Goal: Task Accomplishment & Management: Manage account settings

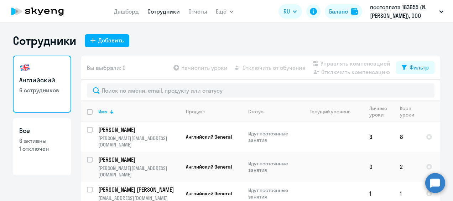
select select "30"
click at [153, 14] on link "Сотрудники" at bounding box center [163, 11] width 32 height 7
click at [129, 8] on link "Дашборд" at bounding box center [126, 11] width 25 height 7
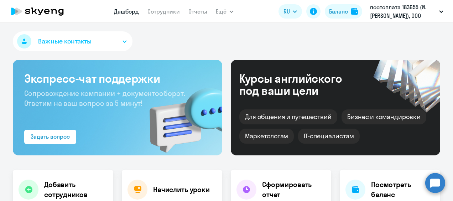
select select "30"
click at [123, 42] on icon "button" at bounding box center [125, 42] width 4 height 2
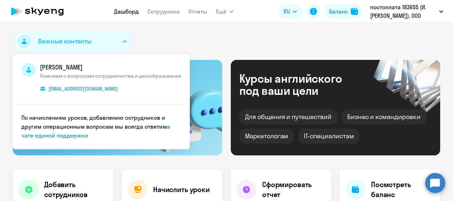
click at [194, 43] on div "Важные контакты [PERSON_NAME] Поможем с вопросами сотрудничества и ценообразова…" at bounding box center [226, 42] width 427 height 23
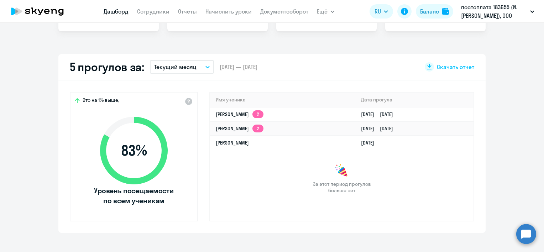
scroll to position [142, 0]
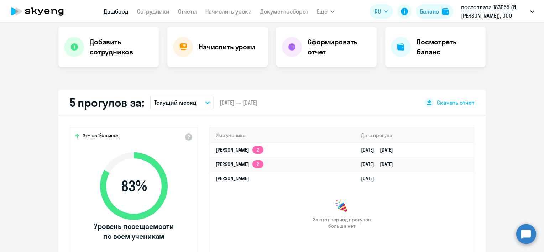
click at [198, 104] on button "Текущий месяц" at bounding box center [182, 103] width 64 height 14
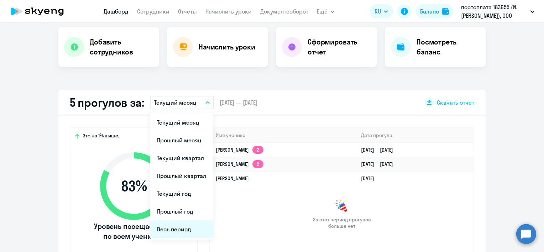
click at [174, 200] on li "Весь период" at bounding box center [181, 229] width 63 height 18
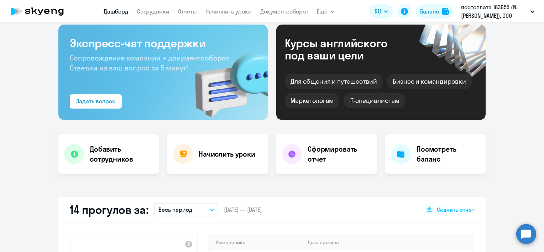
scroll to position [0, 0]
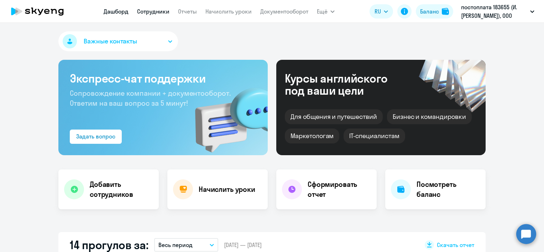
click at [154, 9] on link "Сотрудники" at bounding box center [153, 11] width 32 height 7
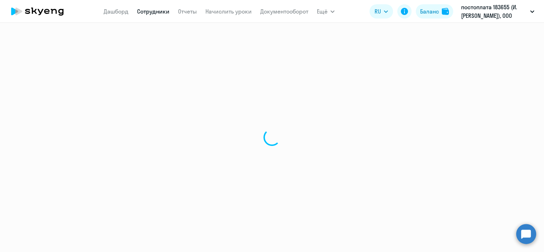
select select "30"
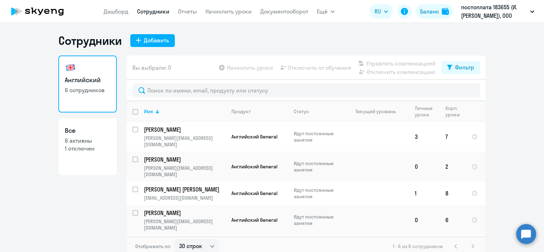
click at [79, 146] on p "1 отключен" at bounding box center [88, 149] width 46 height 8
select select "30"
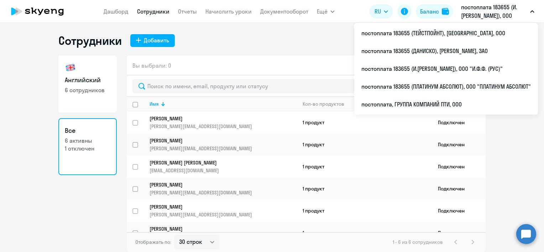
click at [453, 6] on p "постоплата 183655 (И.[PERSON_NAME]), ООО "И.Ф.Ф. (РУС)"" at bounding box center [494, 11] width 66 height 17
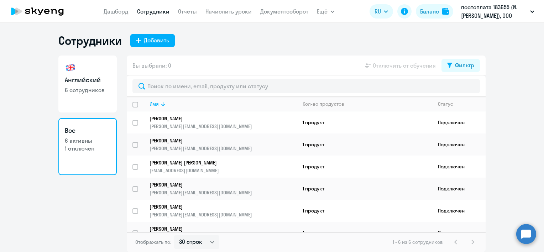
click at [453, 11] on p "постоплата 183655 (И.[PERSON_NAME]), ООО "И.Ф.Ф. (РУС)"" at bounding box center [494, 11] width 66 height 17
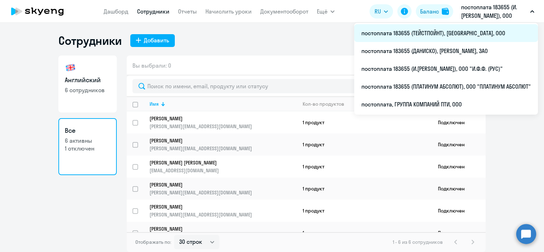
click at [453, 30] on li "постоплата 183655 (ТЕЙСТПОЙНТ), [GEOGRAPHIC_DATA], ООО" at bounding box center [446, 33] width 184 height 18
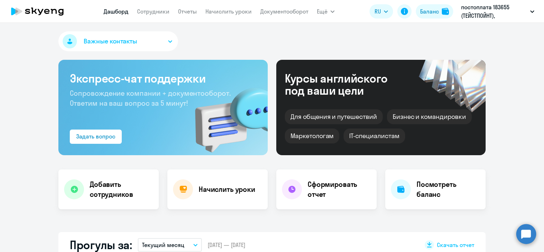
select select "30"
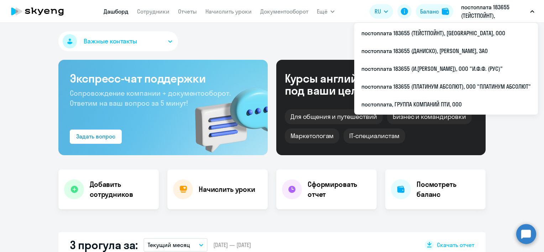
click at [453, 12] on p "постоплата 183655 (ТЕЙСТПОЙНТ), [GEOGRAPHIC_DATA], ООО" at bounding box center [494, 11] width 66 height 17
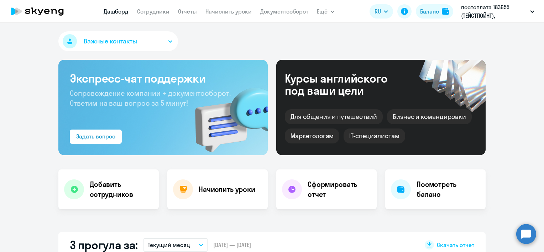
click at [453, 14] on p "постоплата 183655 (ТЕЙСТПОЙНТ), [GEOGRAPHIC_DATA], ООО" at bounding box center [494, 11] width 66 height 17
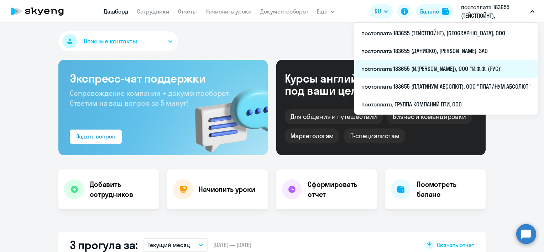
click at [453, 70] on li "постоплата 183655 (И.[PERSON_NAME]), ООО "И.Ф.Ф. (РУС)"" at bounding box center [446, 69] width 184 height 18
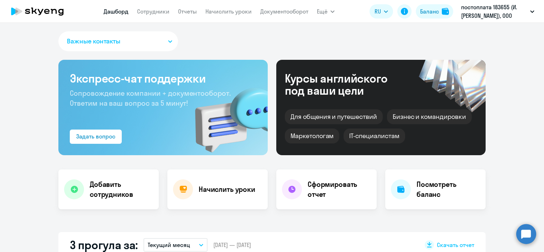
select select "30"
click at [154, 11] on link "Сотрудники" at bounding box center [153, 11] width 32 height 7
select select "30"
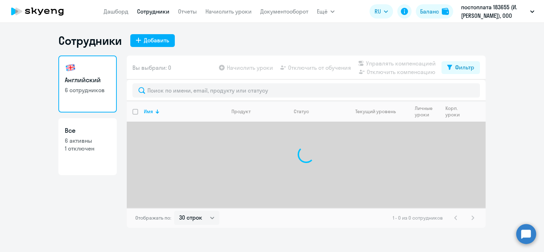
click at [73, 140] on p "6 активны" at bounding box center [88, 141] width 46 height 8
select select "30"
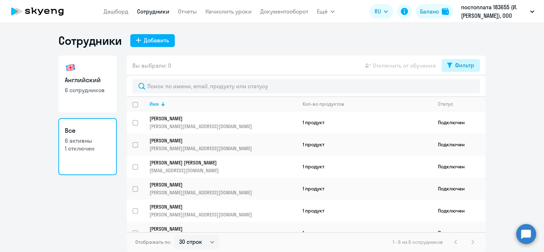
click at [453, 64] on div "Фильтр" at bounding box center [464, 65] width 19 height 9
drag, startPoint x: 464, startPoint y: 90, endPoint x: 461, endPoint y: 93, distance: 4.0
click at [453, 90] on span at bounding box center [468, 88] width 12 height 7
click at [453, 89] on input "checkbox" at bounding box center [462, 88] width 0 height 0
checkbox input "true"
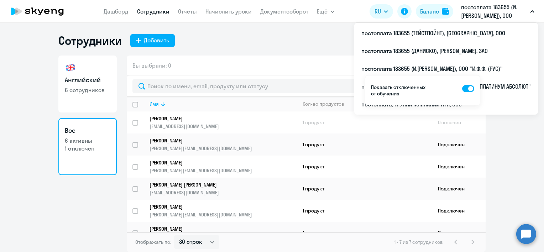
click at [453, 11] on p "постоплата 183655 (И.[PERSON_NAME]), ООО "И.Ф.Ф. (РУС)"" at bounding box center [494, 11] width 66 height 17
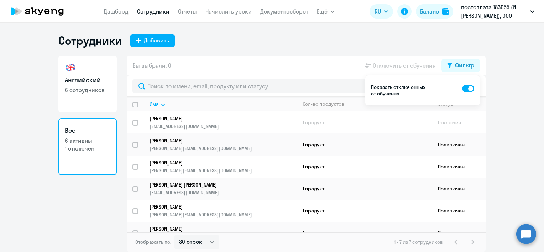
click at [453, 15] on p "постоплата 183655 (И.[PERSON_NAME]), ООО "И.Ф.Ф. (РУС)"" at bounding box center [494, 11] width 66 height 17
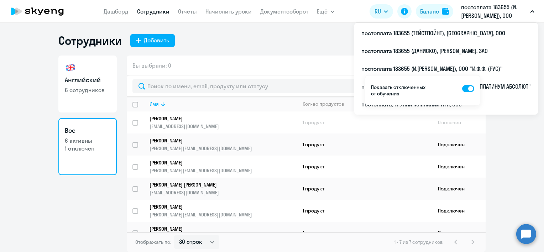
click at [453, 14] on p "постоплата 183655 (И.[PERSON_NAME]), ООО "И.Ф.Ф. (РУС)"" at bounding box center [494, 11] width 66 height 17
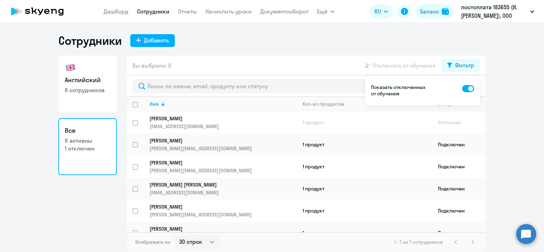
click at [453, 14] on p "постоплата 183655 (И.[PERSON_NAME]), ООО "И.Ф.Ф. (РУС)"" at bounding box center [494, 11] width 66 height 17
click at [315, 47] on div "Сотрудники Добавить" at bounding box center [271, 40] width 427 height 14
click at [453, 135] on ng-component "Сотрудники Добавить Английский 6 сотрудников Все 6 активны 1 отключен Вы выбрал…" at bounding box center [272, 142] width 544 height 219
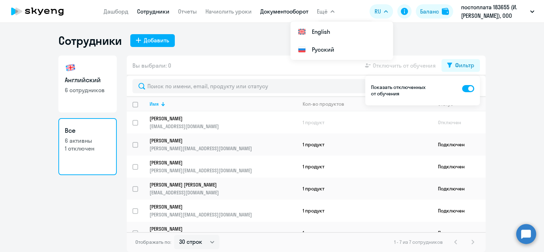
click at [298, 10] on link "Документооборот" at bounding box center [284, 11] width 48 height 7
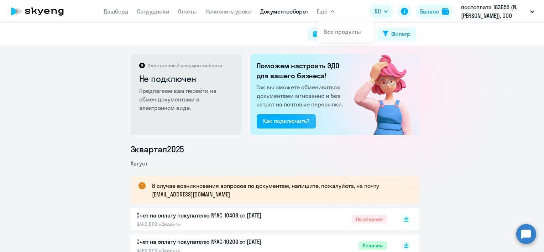
click at [329, 10] on button "Ещё" at bounding box center [326, 11] width 18 height 14
click at [333, 11] on icon "button" at bounding box center [333, 12] width 4 height 2
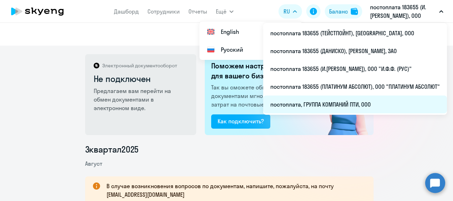
click at [360, 104] on li "постоплата, ГРУППА КОМПАНИЙ ПТИ, ООО" at bounding box center [355, 104] width 184 height 18
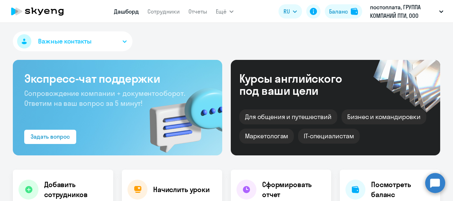
select select "30"
click at [157, 14] on link "Сотрудники" at bounding box center [163, 11] width 32 height 7
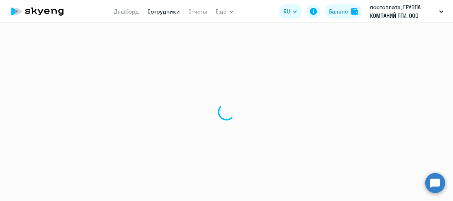
select select "30"
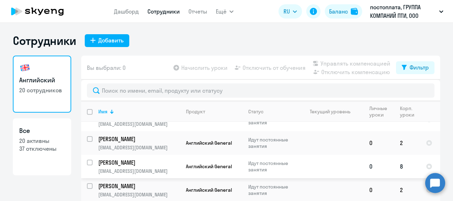
scroll to position [249, 0]
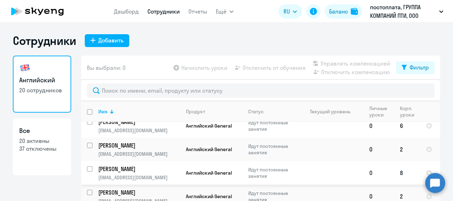
click at [87, 166] on input "select row 42323163" at bounding box center [94, 173] width 14 height 14
checkbox input "true"
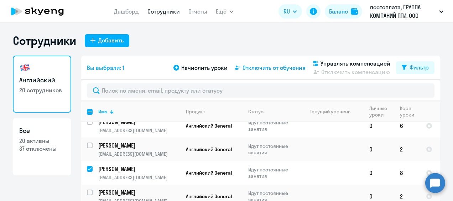
click at [261, 66] on span "Отключить от обучения" at bounding box center [273, 67] width 63 height 9
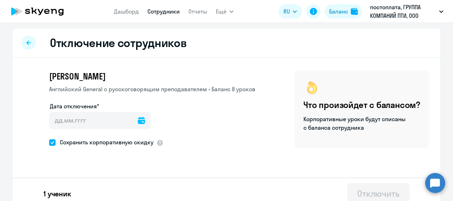
click at [138, 121] on icon at bounding box center [141, 120] width 7 height 7
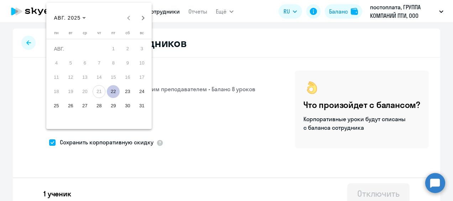
click at [114, 91] on span "22" at bounding box center [113, 91] width 13 height 13
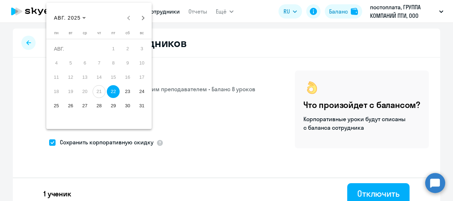
type input "22.08.2025"
type input "22.8.2025"
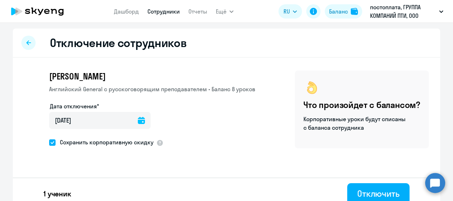
scroll to position [8, 0]
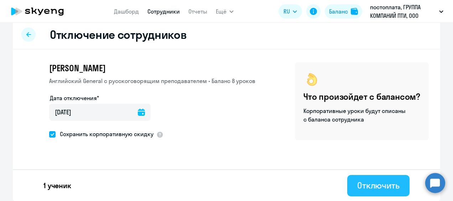
click at [375, 185] on div "Отключить" at bounding box center [378, 184] width 42 height 11
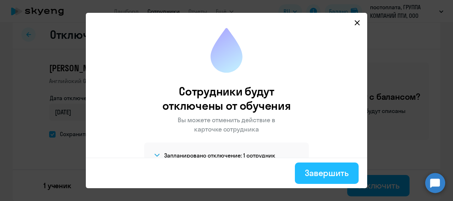
click at [323, 174] on div "Завершить" at bounding box center [327, 172] width 44 height 11
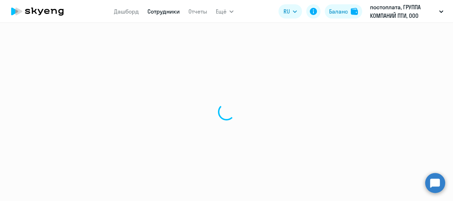
select select "30"
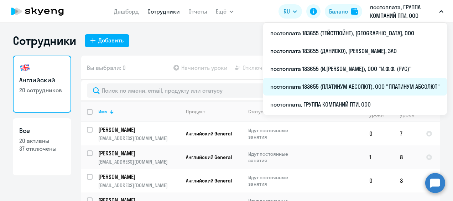
click at [371, 87] on li "постоплата 183655 (ПЛАТИНУМ АБСОЛЮТ), ООО "ПЛАТИНУМ АБСОЛЮТ"" at bounding box center [355, 87] width 184 height 18
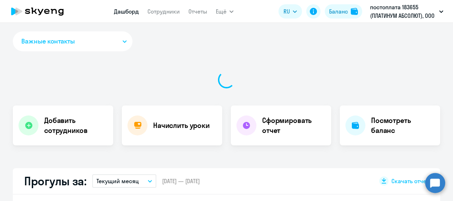
select select "30"
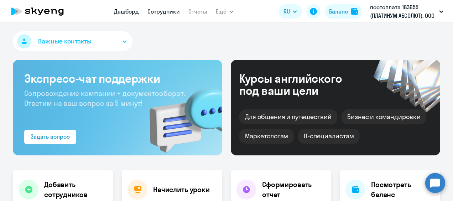
click at [173, 11] on link "Сотрудники" at bounding box center [163, 11] width 32 height 7
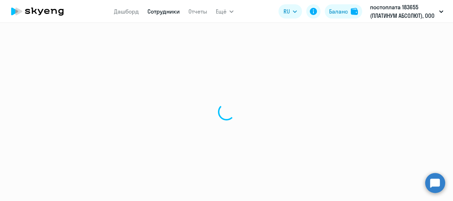
select select "30"
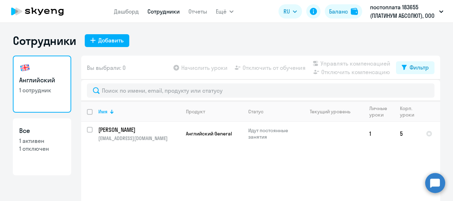
click at [103, 33] on div "Сотрудники Добавить Английский 1 сотрудник Все 1 активен 1 отключен Вы выбрали:…" at bounding box center [226, 112] width 453 height 178
click at [102, 46] on button "Добавить" at bounding box center [107, 40] width 45 height 13
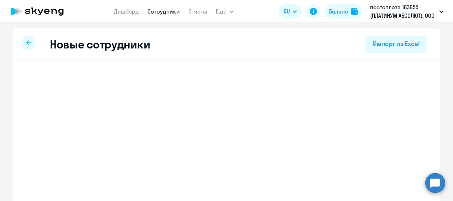
select select "english_adult_not_native_speaker"
select select "3"
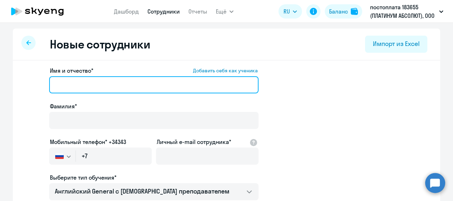
click at [96, 86] on input "Имя и отчество* Добавить себя как ученика" at bounding box center [153, 84] width 209 height 17
type input "Екатерина"
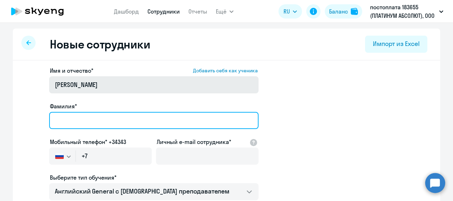
type input "Карпук"
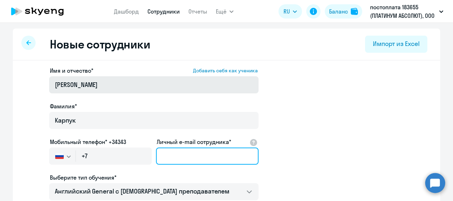
type input "[EMAIL_ADDRESS][DOMAIN_NAME]"
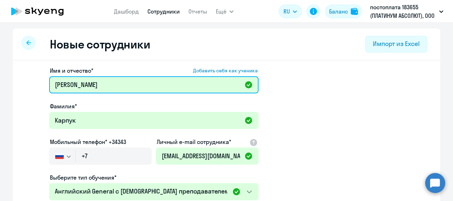
scroll to position [36, 0]
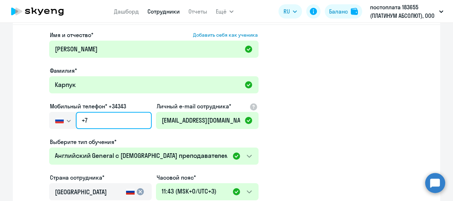
click at [94, 122] on input "+7" at bounding box center [114, 120] width 76 height 17
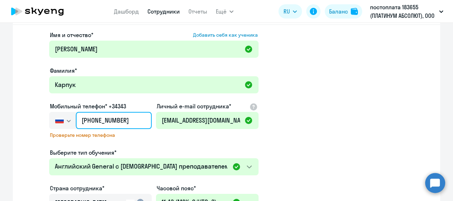
click at [121, 121] on input "+7 926 382" at bounding box center [114, 120] width 76 height 17
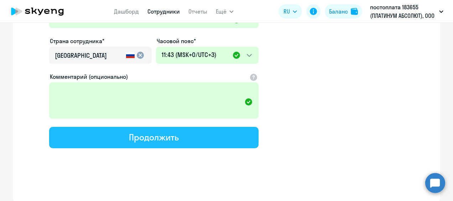
type input "+7 926 382-36-22"
click at [177, 138] on button "Продолжить" at bounding box center [153, 137] width 209 height 21
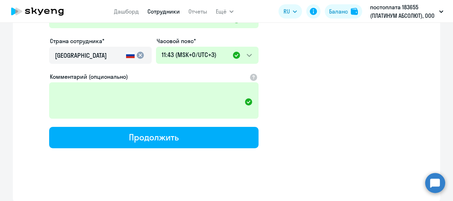
select select "english_adult_not_native_speaker"
select select "3"
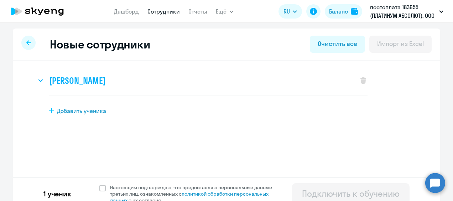
scroll to position [8, 0]
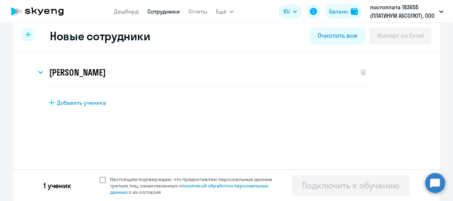
click at [100, 177] on span at bounding box center [102, 180] width 6 height 6
click at [99, 176] on input "Настоящим подтверждаю, что предоставляю персональные данные третьих лиц, ознако…" at bounding box center [99, 176] width 0 height 0
checkbox input "true"
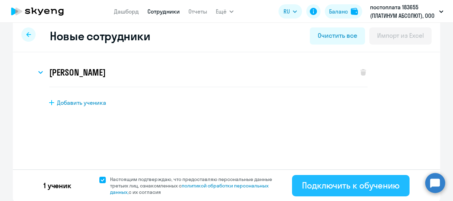
click at [338, 186] on div "Подключить к обучению" at bounding box center [351, 184] width 98 height 11
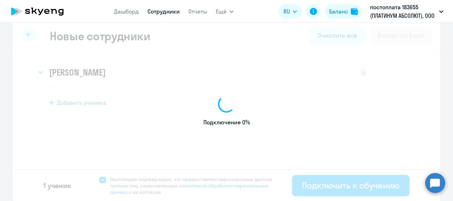
select select "english_adult_not_native_speaker"
select select "3"
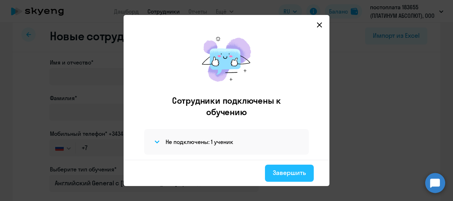
click at [289, 174] on div "Завершить" at bounding box center [289, 172] width 33 height 9
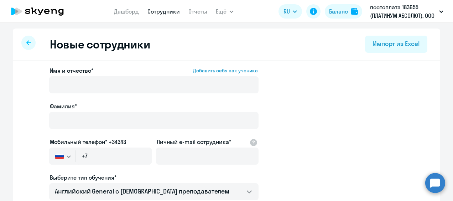
select select "30"
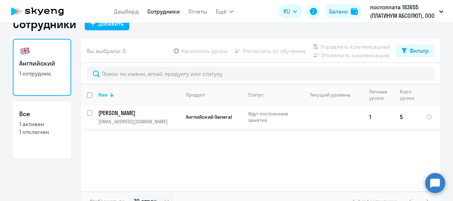
scroll to position [27, 0]
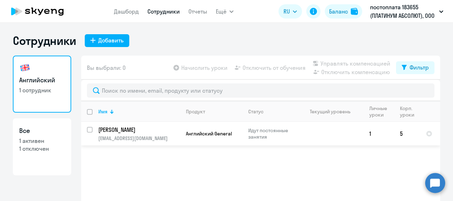
select select "30"
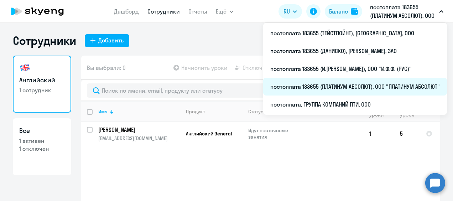
click at [381, 84] on li "постоплата 183655 (ПЛАТИНУМ АБСОЛЮТ), ООО "ПЛАТИНУМ АБСОЛЮТ"" at bounding box center [355, 87] width 184 height 18
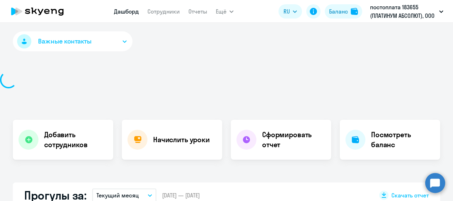
select select "30"
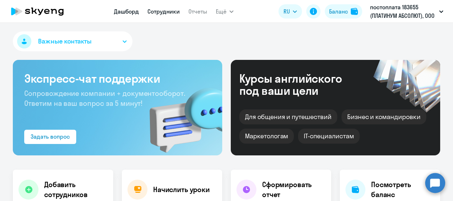
click at [173, 15] on link "Сотрудники" at bounding box center [163, 11] width 32 height 7
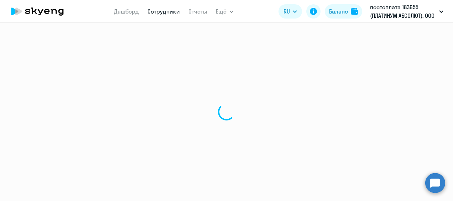
select select "30"
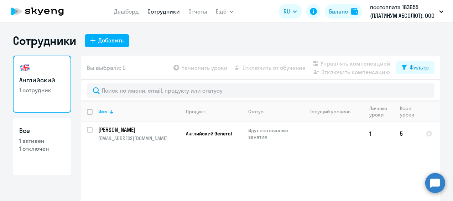
click at [164, 13] on link "Сотрудники" at bounding box center [163, 11] width 32 height 7
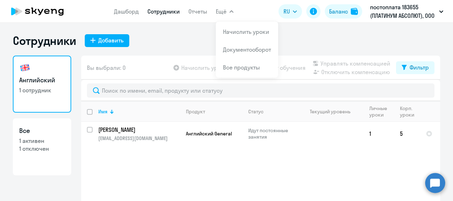
click at [229, 10] on icon "button" at bounding box center [231, 11] width 4 height 2
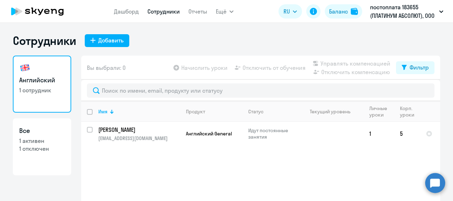
click at [229, 10] on icon "button" at bounding box center [231, 11] width 4 height 2
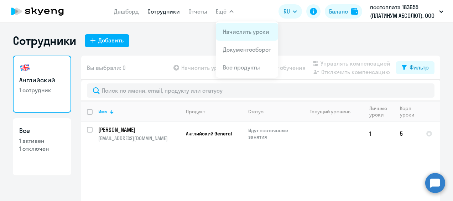
click at [240, 31] on link "Начислить уроки" at bounding box center [246, 31] width 46 height 7
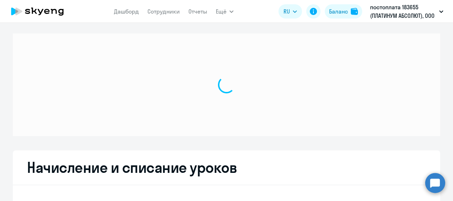
select select "10"
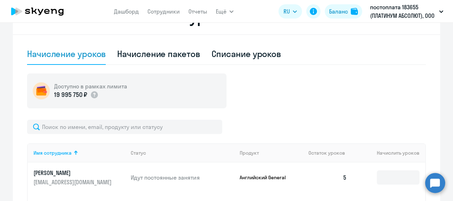
scroll to position [214, 0]
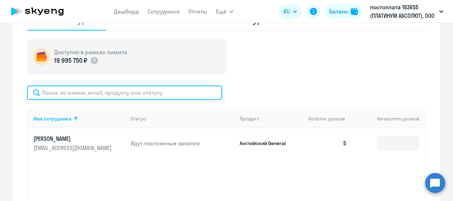
click at [74, 97] on input "text" at bounding box center [124, 92] width 195 height 14
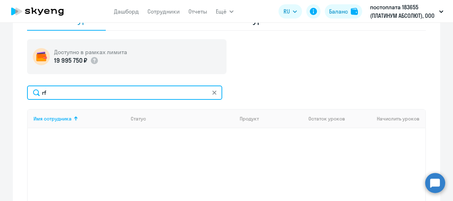
type input "r"
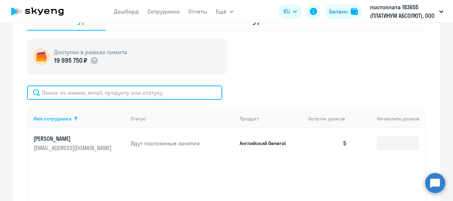
click at [62, 91] on input "text" at bounding box center [124, 92] width 195 height 14
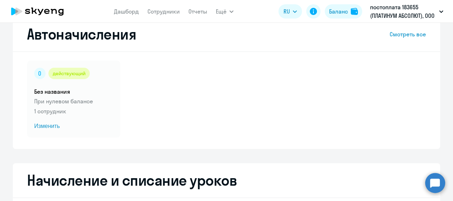
scroll to position [0, 0]
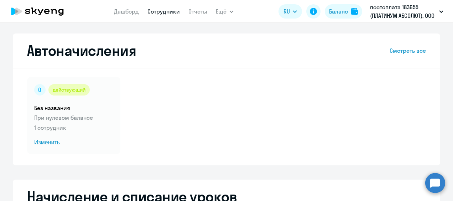
type input "карп"
click at [167, 8] on link "Сотрудники" at bounding box center [163, 11] width 32 height 7
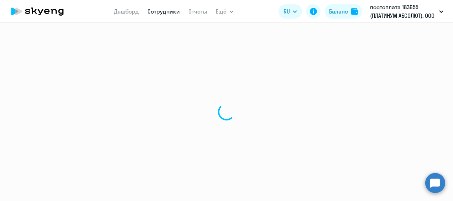
select select "30"
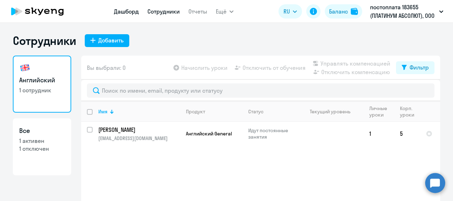
click at [129, 13] on link "Дашборд" at bounding box center [126, 11] width 25 height 7
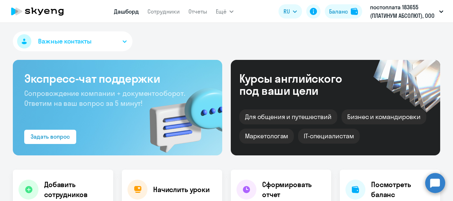
select select "30"
click at [167, 12] on link "Сотрудники" at bounding box center [163, 11] width 32 height 7
select select "30"
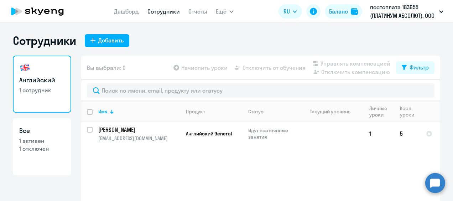
click at [42, 145] on p "1 отключен" at bounding box center [42, 149] width 46 height 8
select select "30"
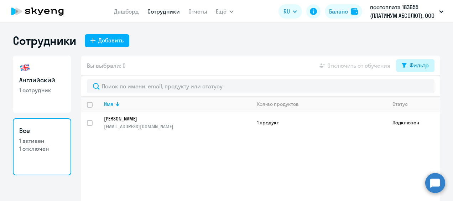
click at [422, 67] on div "Фильтр" at bounding box center [418, 65] width 19 height 9
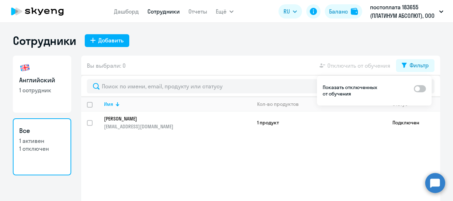
click at [424, 91] on span at bounding box center [420, 88] width 12 height 7
click at [414, 89] on input "checkbox" at bounding box center [413, 88] width 0 height 0
checkbox input "true"
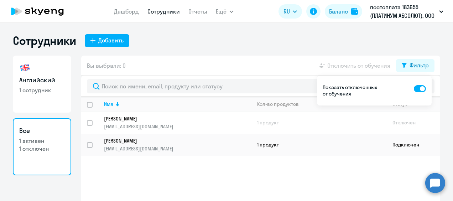
click at [53, 81] on h3 "Английский" at bounding box center [42, 79] width 46 height 9
select select "30"
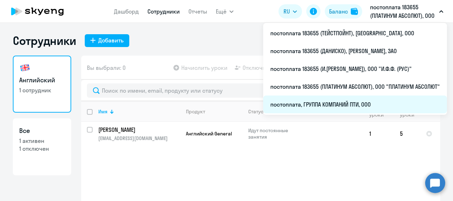
click at [366, 100] on li "постоплата, ГРУППА КОМПАНИЙ ПТИ, ООО" at bounding box center [355, 104] width 184 height 18
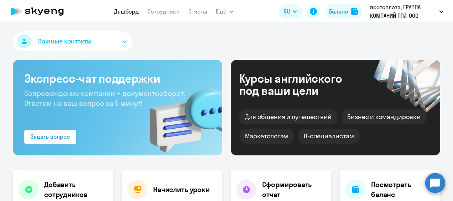
select select "30"
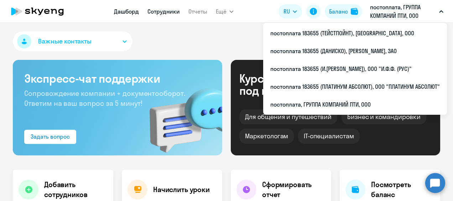
click at [161, 10] on link "Сотрудники" at bounding box center [163, 11] width 32 height 7
select select "30"
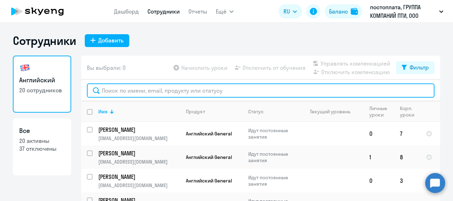
click at [123, 93] on input "text" at bounding box center [261, 90] width 348 height 14
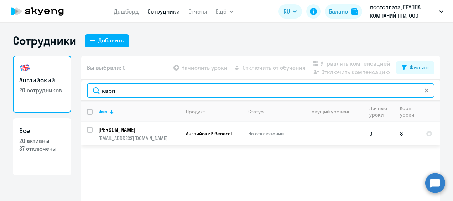
type input "карп"
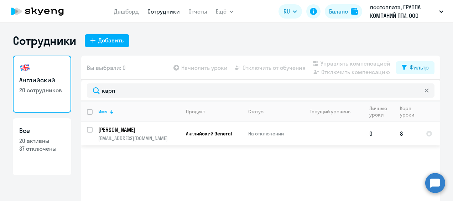
click at [87, 130] on input "select row 42323163" at bounding box center [94, 134] width 14 height 14
checkbox input "true"
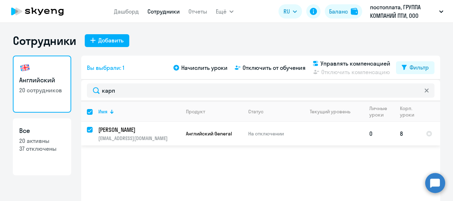
click at [87, 129] on input "deselect row 42323163" at bounding box center [94, 134] width 14 height 14
checkbox input "false"
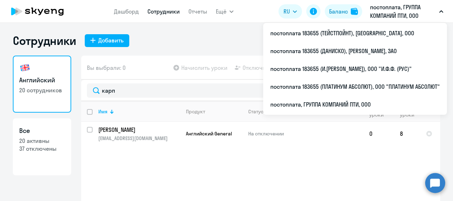
click at [402, 14] on p "постоплата, ГРУППА КОМПАНИЙ ПТИ, ООО" at bounding box center [403, 11] width 66 height 17
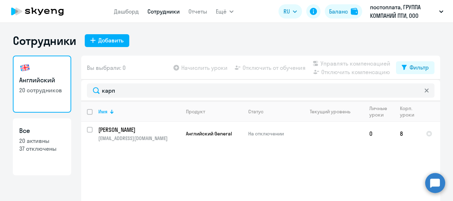
click at [402, 14] on p "постоплата, ГРУППА КОМПАНИЙ ПТИ, ООО" at bounding box center [403, 11] width 66 height 17
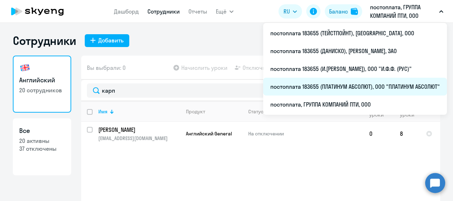
click at [370, 85] on li "постоплата 183655 (ПЛАТИНУМ АБСОЛЮТ), ООО "ПЛАТИНУМ АБСОЛЮТ"" at bounding box center [355, 87] width 184 height 18
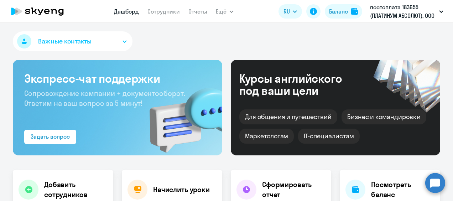
select select "30"
click at [166, 9] on link "Сотрудники" at bounding box center [163, 11] width 32 height 7
select select "30"
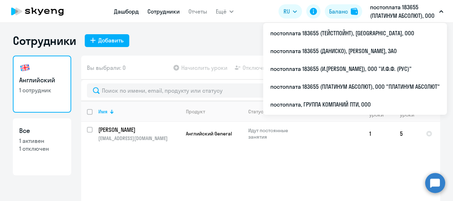
click at [123, 12] on link "Дашборд" at bounding box center [126, 11] width 25 height 7
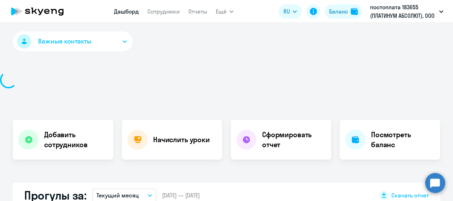
select select "30"
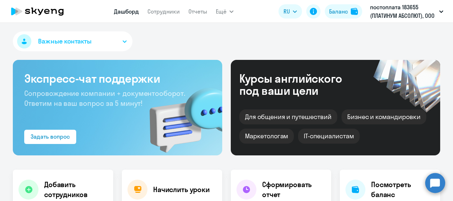
click at [123, 40] on icon "button" at bounding box center [124, 41] width 4 height 2
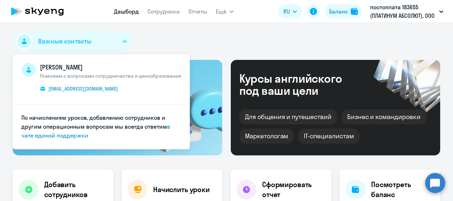
click at [234, 34] on div "Важные контакты [PERSON_NAME] Поможем с вопросами сотрудничества и ценообразова…" at bounding box center [226, 42] width 427 height 23
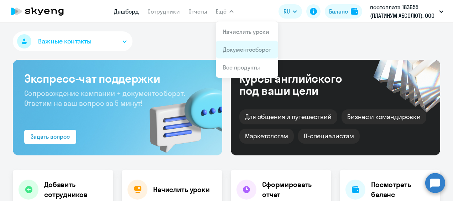
click at [239, 49] on link "Документооборот" at bounding box center [247, 49] width 48 height 7
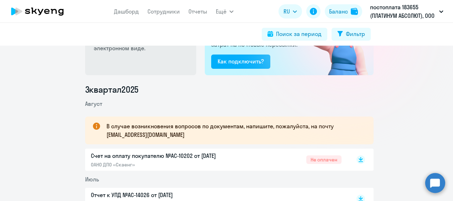
scroll to position [36, 0]
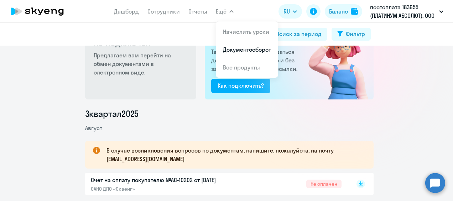
click at [240, 49] on link "Документооборот" at bounding box center [247, 49] width 48 height 7
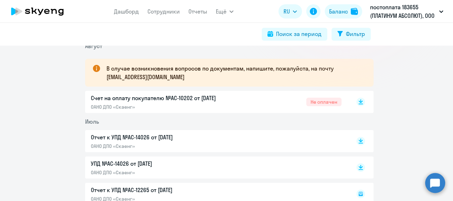
scroll to position [107, 0]
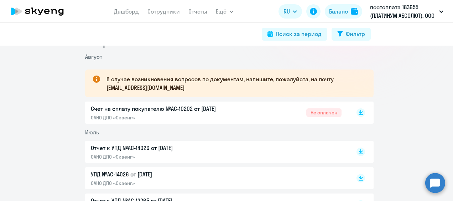
drag, startPoint x: 103, startPoint y: 78, endPoint x: 179, endPoint y: 94, distance: 77.9
click at [179, 94] on div "В случае возникновения вопросов по документам, напишите, пожалуйста, на почту […" at bounding box center [229, 83] width 288 height 28
drag, startPoint x: 179, startPoint y: 94, endPoint x: 310, endPoint y: 89, distance: 131.5
click at [310, 88] on p "В случае возникновения вопросов по документам, напишите, пожалуйста, на почту […" at bounding box center [233, 83] width 254 height 17
drag, startPoint x: 142, startPoint y: 89, endPoint x: 153, endPoint y: 91, distance: 11.2
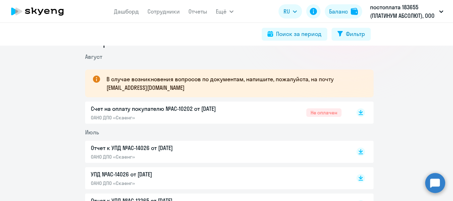
click at [142, 89] on p "В случае возникновения вопросов по документам, напишите, пожалуйста, на почту […" at bounding box center [233, 83] width 254 height 17
click at [163, 89] on p "В случае возникновения вопросов по документам, напишите, пожалуйста, на почту […" at bounding box center [233, 83] width 254 height 17
drag, startPoint x: 164, startPoint y: 90, endPoint x: 159, endPoint y: 95, distance: 7.0
click at [163, 90] on p "В случае возникновения вопросов по документам, напишите, пожалуйста, на почту […" at bounding box center [233, 83] width 254 height 17
click at [116, 90] on p "В случае возникновения вопросов по документам, напишите, пожалуйста, на почту […" at bounding box center [233, 83] width 254 height 17
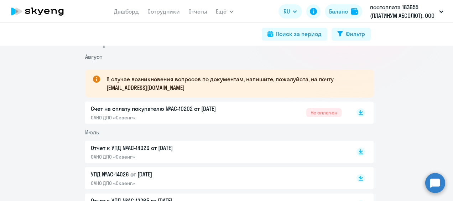
click at [169, 90] on p "В случае возникновения вопросов по документам, напишите, пожалуйста, на почту […" at bounding box center [233, 83] width 254 height 17
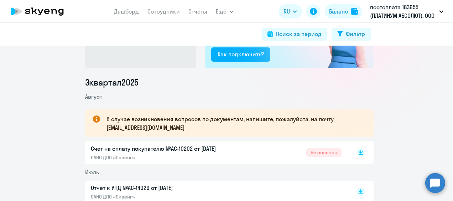
scroll to position [0, 0]
